Goal: Transaction & Acquisition: Subscribe to service/newsletter

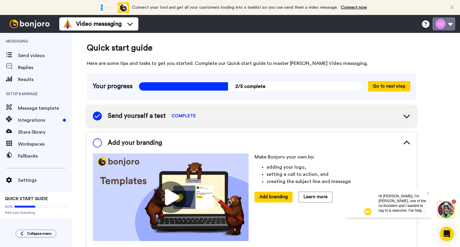
click at [450, 22] on button at bounding box center [443, 23] width 23 height 13
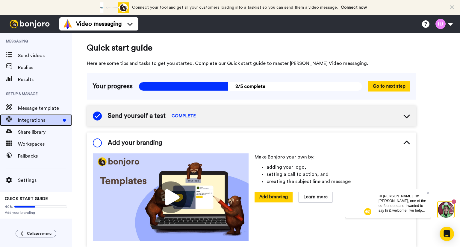
click at [39, 119] on span "Integrations" at bounding box center [39, 120] width 43 height 7
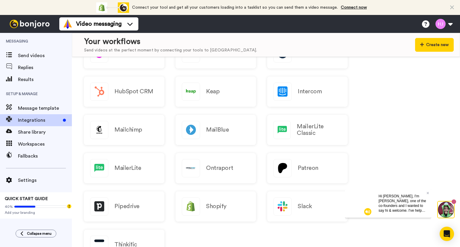
scroll to position [30, 0]
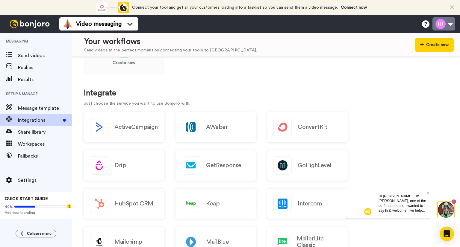
click at [446, 22] on button at bounding box center [443, 23] width 23 height 13
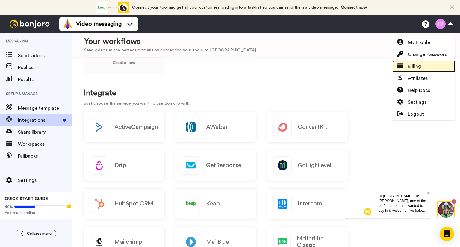
click at [415, 70] on span "Billing" at bounding box center [414, 66] width 13 height 7
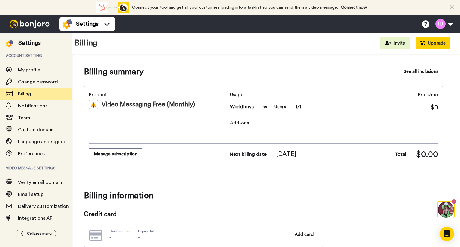
click at [441, 43] on button "Upgrade" at bounding box center [433, 43] width 35 height 12
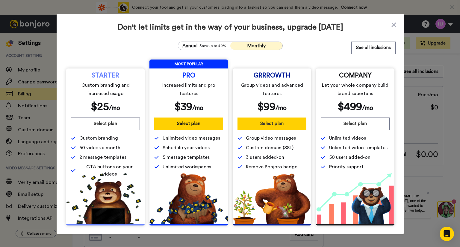
click at [274, 123] on button "Select plan" at bounding box center [271, 124] width 69 height 13
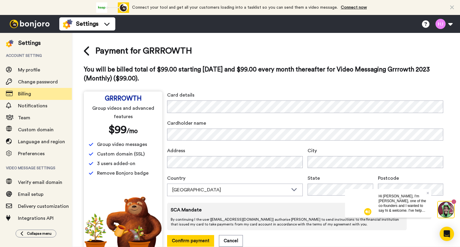
scroll to position [13, 0]
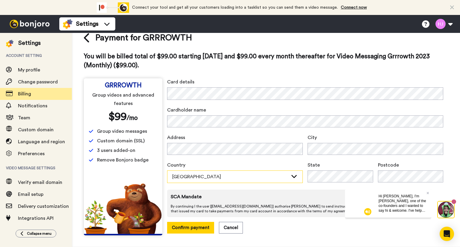
click at [201, 176] on div "Australia" at bounding box center [230, 176] width 116 height 7
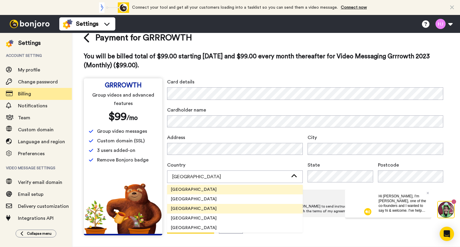
click at [199, 209] on span "United States" at bounding box center [193, 209] width 53 height 6
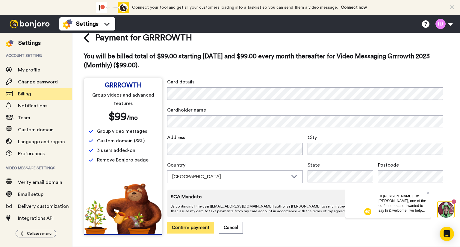
click at [189, 228] on button "Confirm payment" at bounding box center [190, 228] width 47 height 12
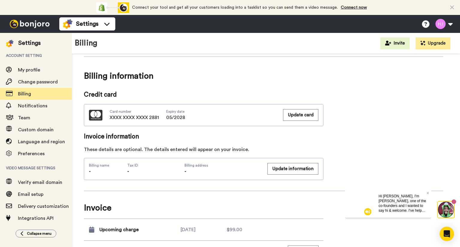
scroll to position [150, 0]
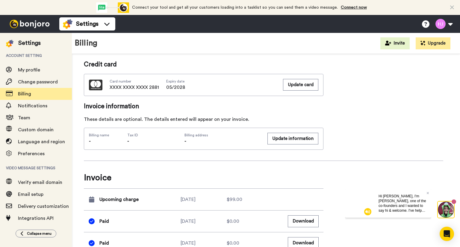
click at [129, 202] on span "Upcoming charge" at bounding box center [118, 199] width 39 height 7
click at [28, 22] on img at bounding box center [29, 24] width 45 height 8
